Goal: Information Seeking & Learning: Learn about a topic

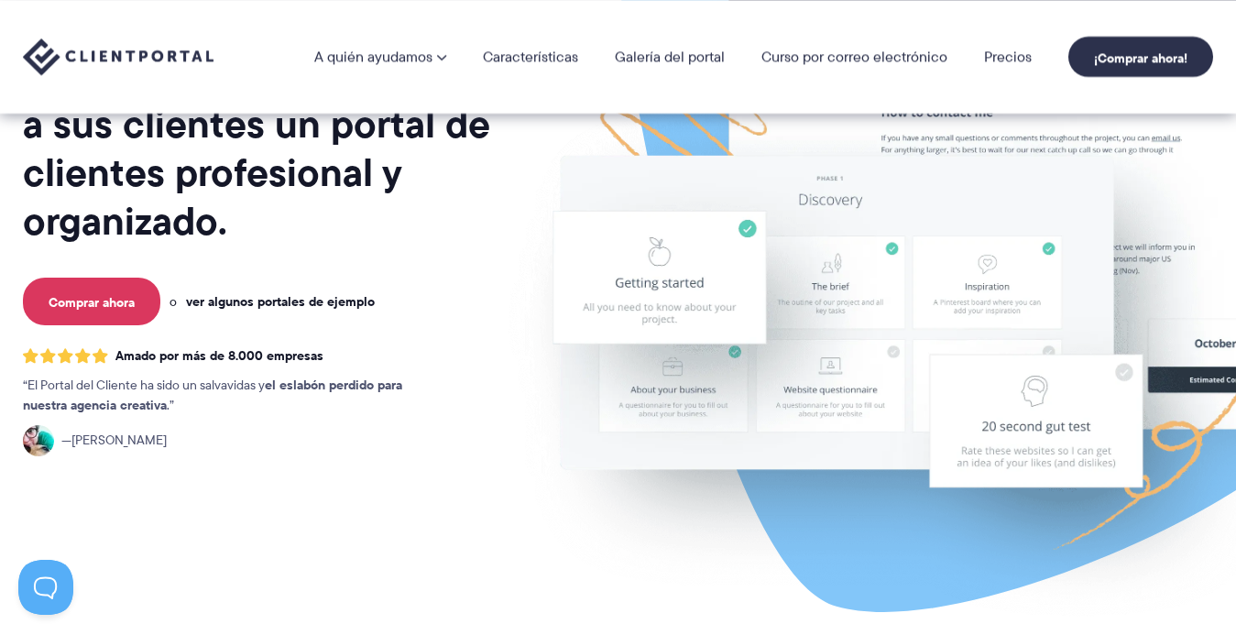
click at [305, 301] on font "ver algunos portales de ejemplo" at bounding box center [280, 301] width 189 height 20
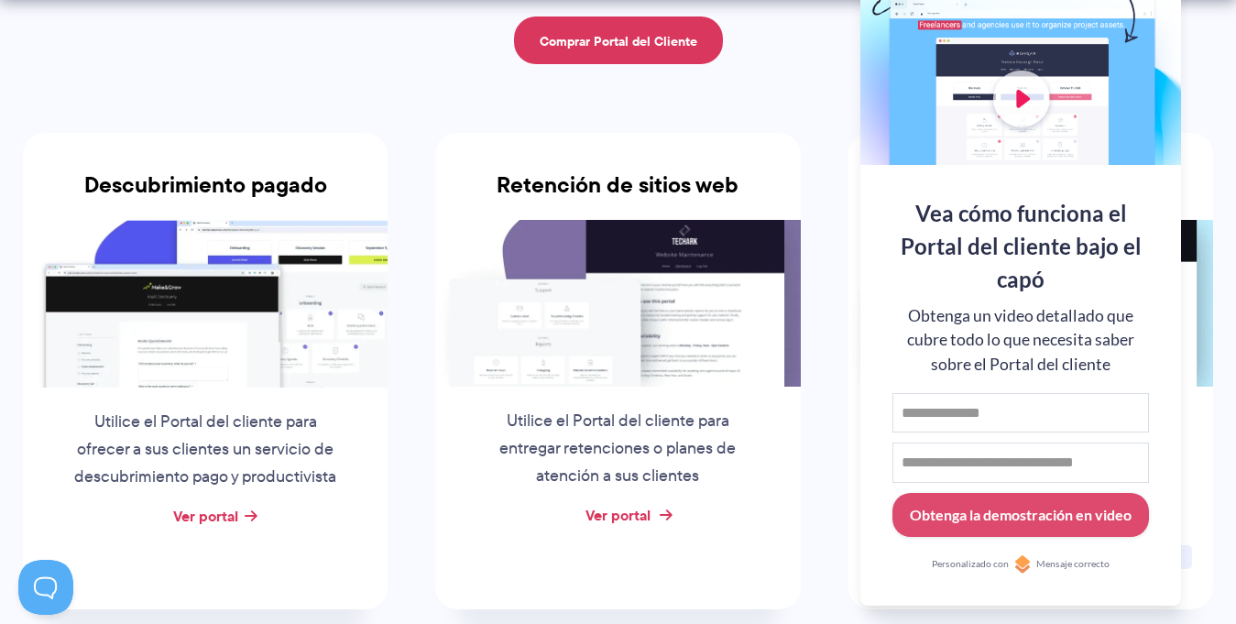
click at [637, 506] on font "Ver portal" at bounding box center [617, 515] width 65 height 22
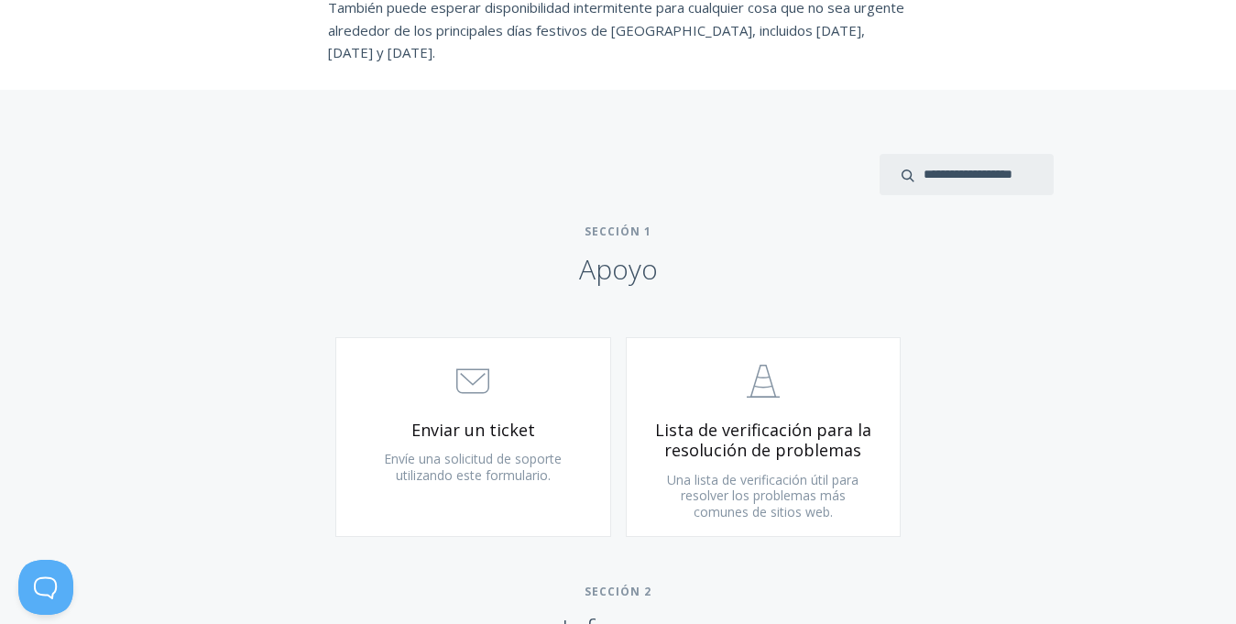
scroll to position [855, 0]
